Goal: Task Accomplishment & Management: Manage account settings

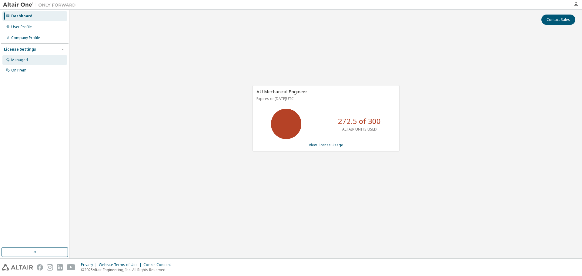
drag, startPoint x: 19, startPoint y: 58, endPoint x: 24, endPoint y: 58, distance: 4.8
click at [19, 58] on div "Managed" at bounding box center [19, 60] width 17 height 5
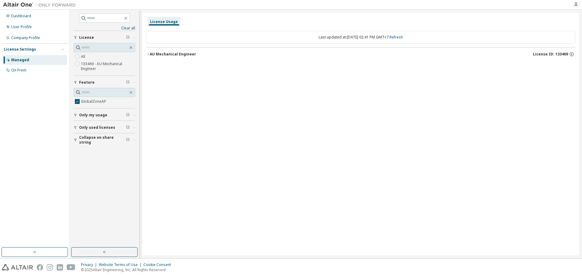
click at [156, 55] on div "AU Mechanical Engineer" at bounding box center [173, 54] width 46 height 5
click at [159, 67] on div "GlobalZoneAP" at bounding box center [182, 66] width 55 height 5
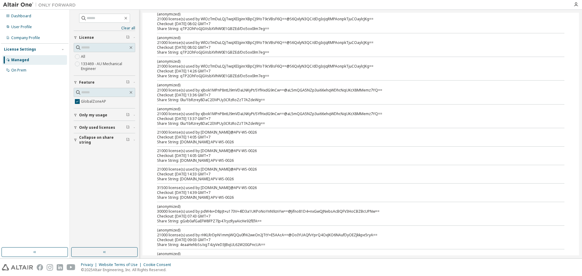
scroll to position [91, 0]
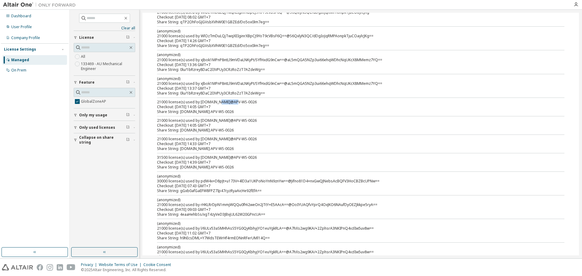
drag, startPoint x: 215, startPoint y: 102, endPoint x: 229, endPoint y: 101, distance: 14.2
click at [229, 101] on div "21000 license(s) used by [DOMAIN_NAME]@APV-WS-0026" at bounding box center [353, 102] width 393 height 5
click at [181, 81] on div "(anonymized) 21000 license(s) used by xJbok1MPnP8ntLl9mVDaLNKyPt/SYfHxdG9nCw==@…" at bounding box center [353, 81] width 393 height 10
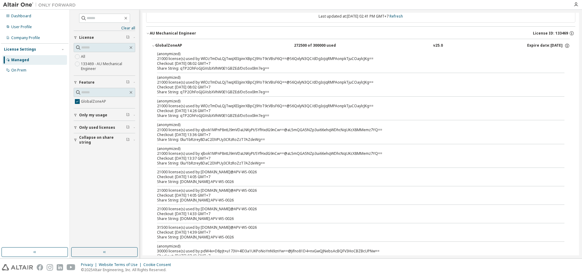
scroll to position [0, 0]
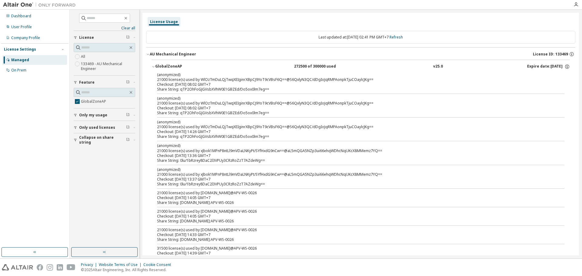
click at [36, 146] on div "Dashboard User Profile Company Profile License Settings Managed On Prem" at bounding box center [35, 129] width 68 height 236
